Goal: Task Accomplishment & Management: Complete application form

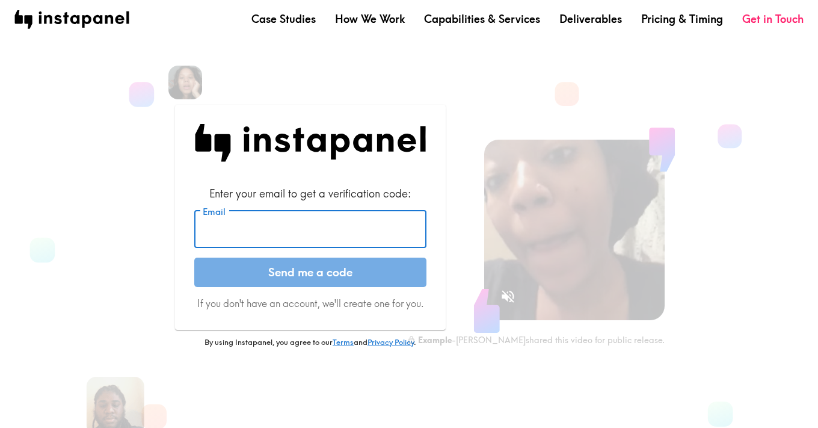
click at [320, 233] on input "Email" at bounding box center [310, 229] width 232 height 37
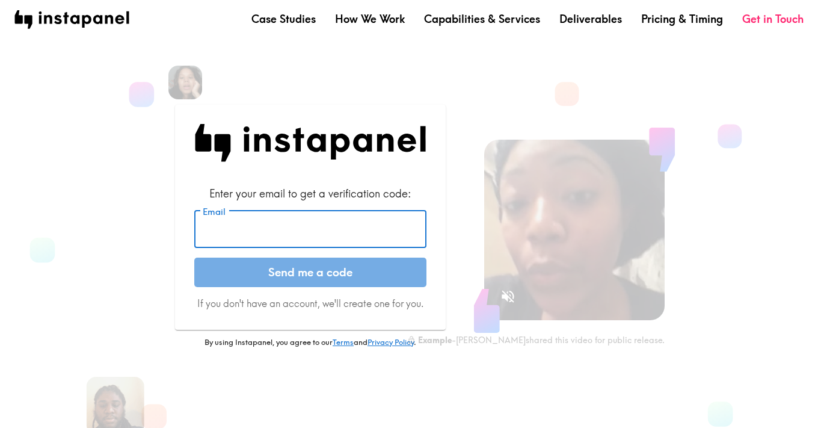
type input "[EMAIL_ADDRESS][DOMAIN_NAME]"
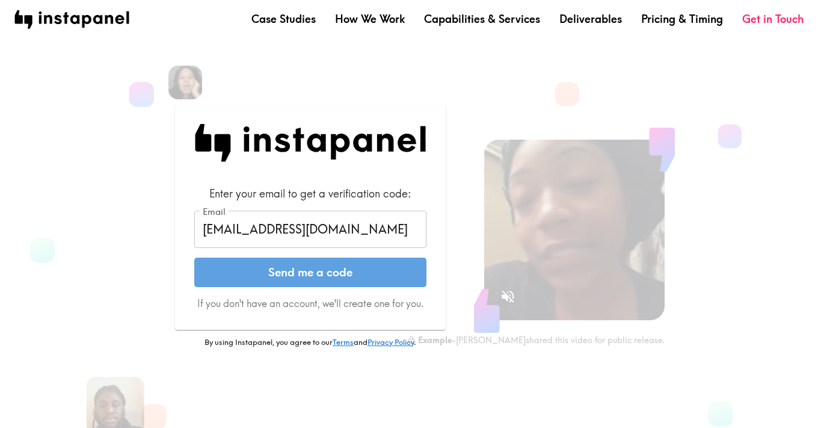
click at [318, 270] on button "Send me a code" at bounding box center [310, 273] width 232 height 30
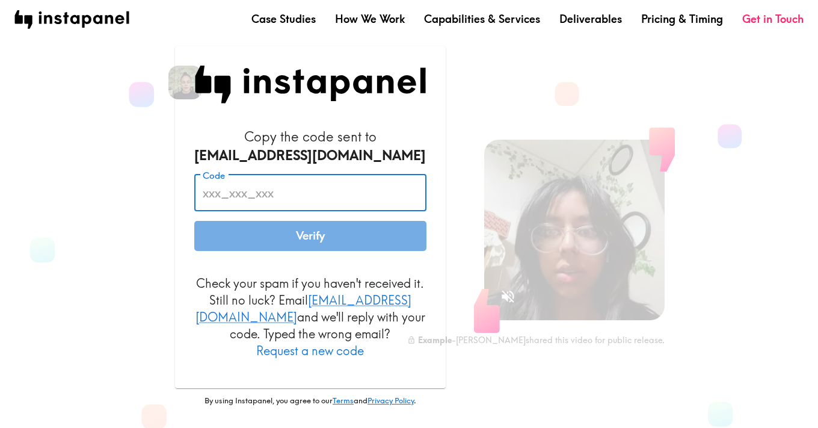
click at [324, 205] on input "Code" at bounding box center [310, 192] width 232 height 37
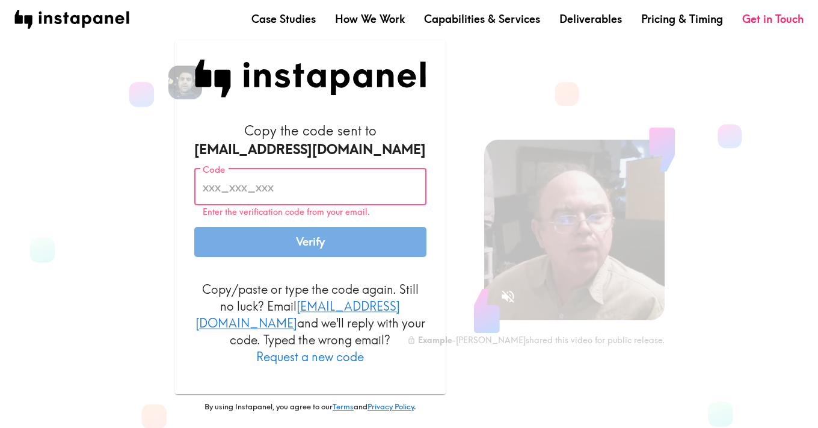
click at [248, 196] on input "Code" at bounding box center [310, 186] width 232 height 37
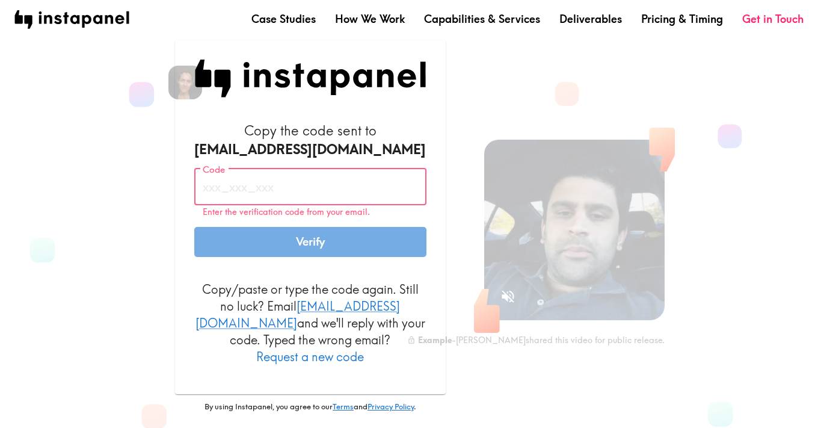
paste input "H99_a9Y_R5d"
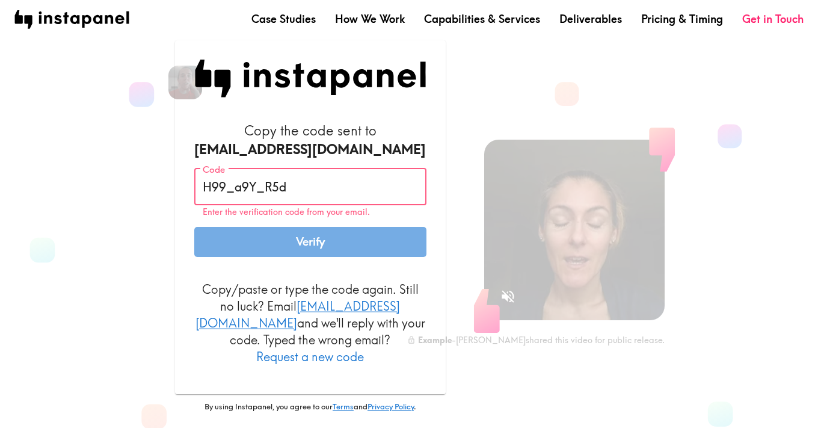
type input "H99_a9Y_R5d"
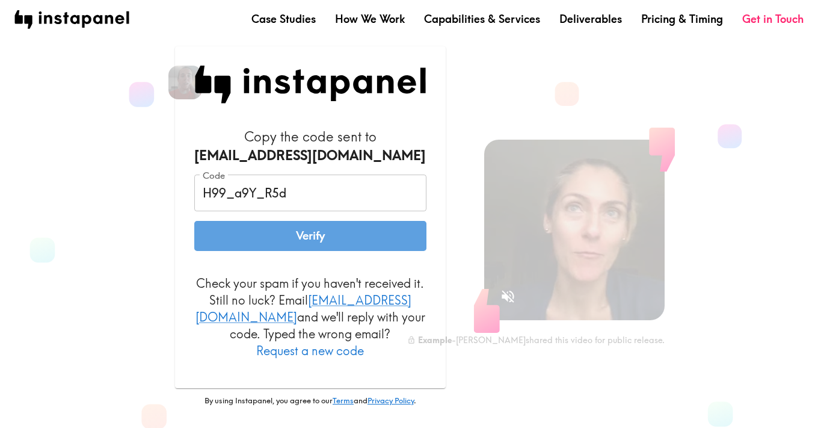
click at [302, 251] on button "Verify" at bounding box center [310, 236] width 232 height 30
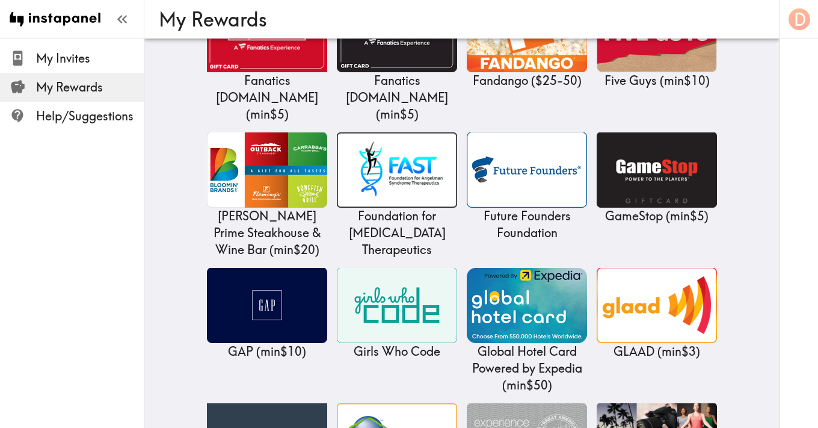
scroll to position [3114, 0]
